Goal: Information Seeking & Learning: Learn about a topic

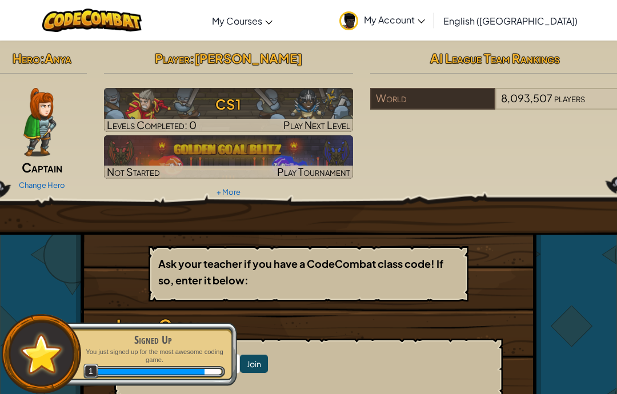
click at [480, 198] on div "Hero : Anya Captain Change Hero Player : [PERSON_NAME] CS1 Levels Completed: 0 …" at bounding box center [309, 123] width 640 height 154
click at [331, 100] on h3 "CS1" at bounding box center [229, 104] width 250 height 26
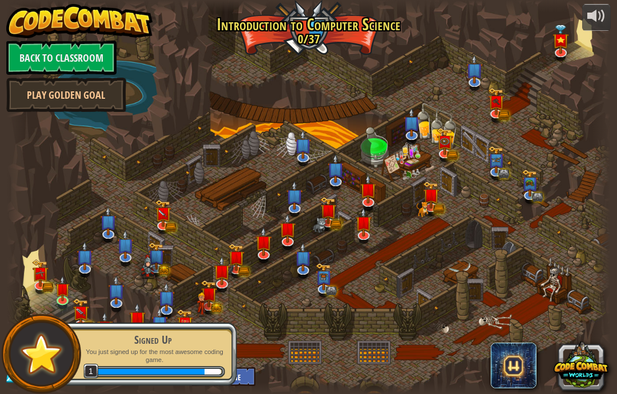
click at [328, 100] on div at bounding box center [308, 197] width 603 height 394
click at [63, 285] on img at bounding box center [62, 288] width 15 height 25
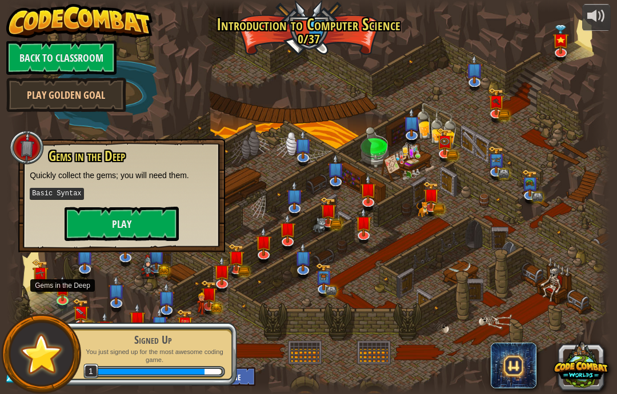
click at [157, 222] on button "Play" at bounding box center [122, 224] width 114 height 34
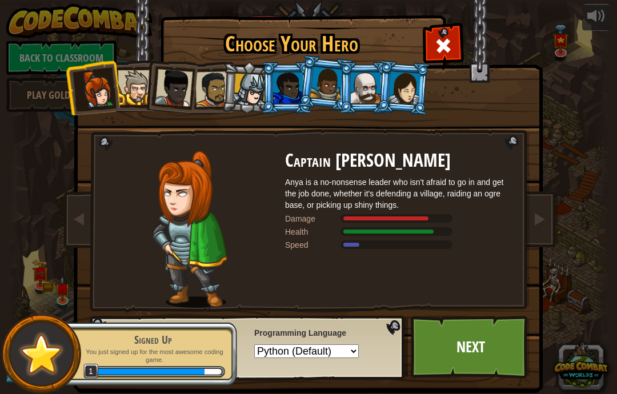
click at [139, 98] on div at bounding box center [135, 87] width 35 height 35
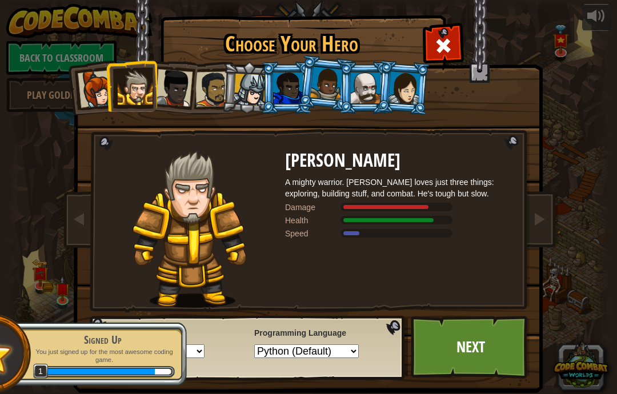
click at [211, 87] on div at bounding box center [212, 88] width 35 height 35
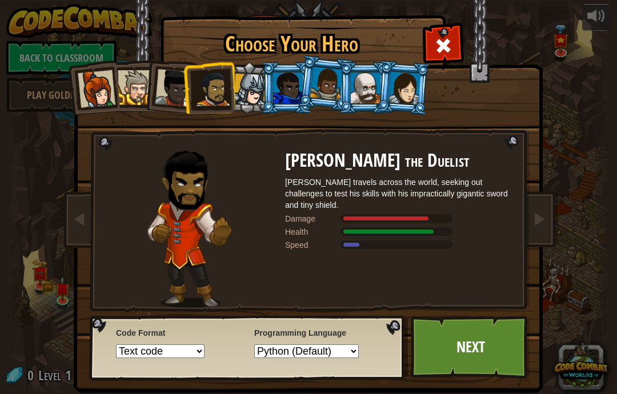
click at [179, 79] on div at bounding box center [174, 88] width 38 height 38
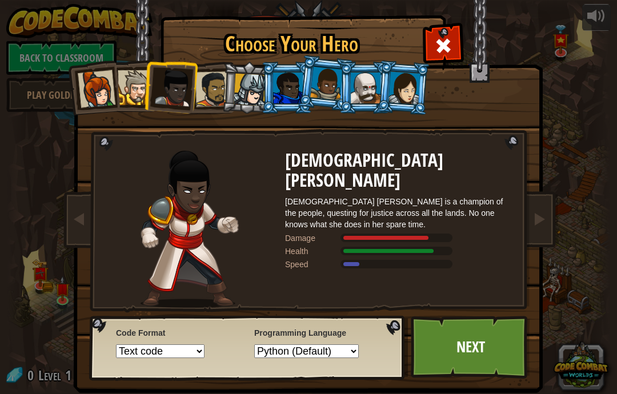
click at [100, 95] on div at bounding box center [97, 89] width 38 height 38
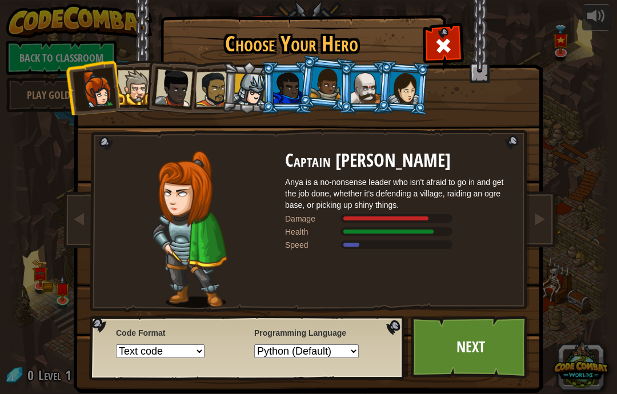
click at [176, 86] on div at bounding box center [174, 88] width 38 height 38
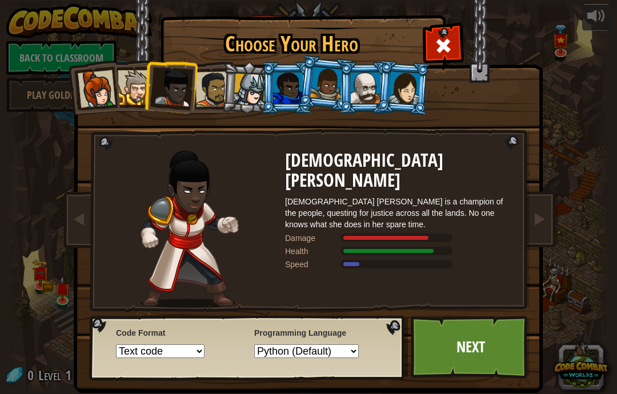
click at [493, 341] on link "Next" at bounding box center [470, 347] width 119 height 63
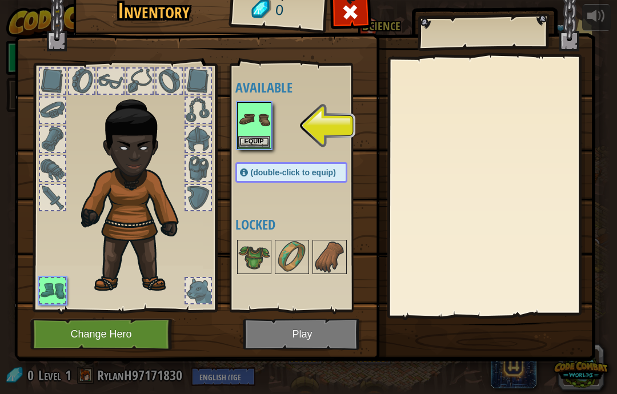
click at [265, 124] on img at bounding box center [254, 119] width 32 height 32
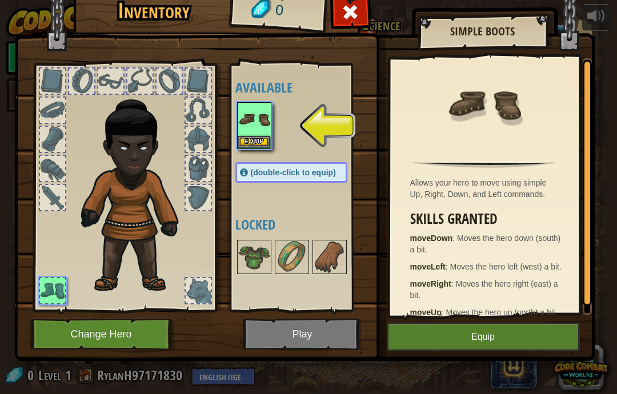
click at [552, 339] on button "Equip" at bounding box center [483, 337] width 193 height 29
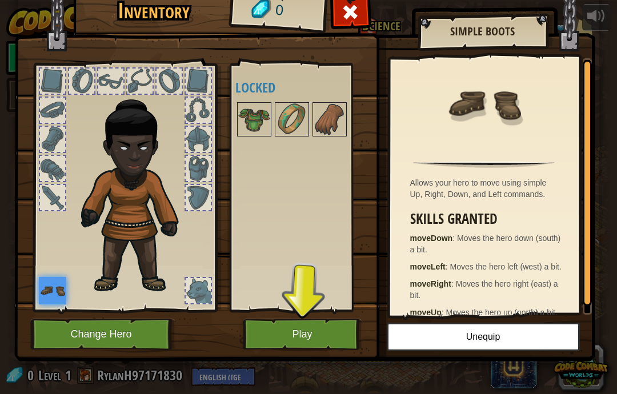
click at [337, 335] on button "Play" at bounding box center [302, 334] width 119 height 31
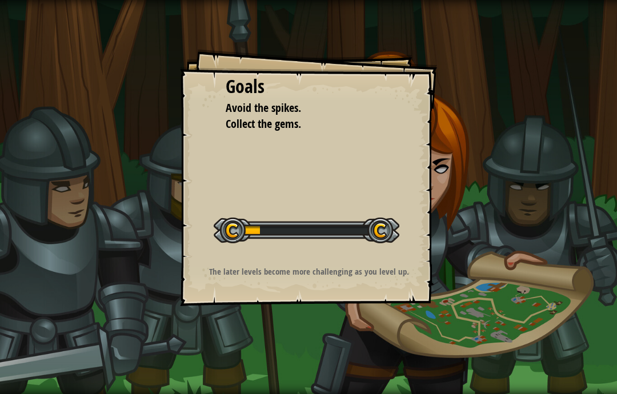
click at [341, 246] on div "Start Level" at bounding box center [307, 229] width 186 height 46
click at [391, 256] on div "Goals Avoid the spikes. Collect the gems. Start Level Error loading from server…" at bounding box center [308, 177] width 257 height 257
click at [428, 365] on div "Goals Avoid the spikes. Collect the gems. Start Level Error loading from server…" at bounding box center [308, 197] width 617 height 394
click at [404, 279] on div "The later levels become more challenging as you level up." at bounding box center [308, 275] width 229 height 18
